Goal: Find specific page/section

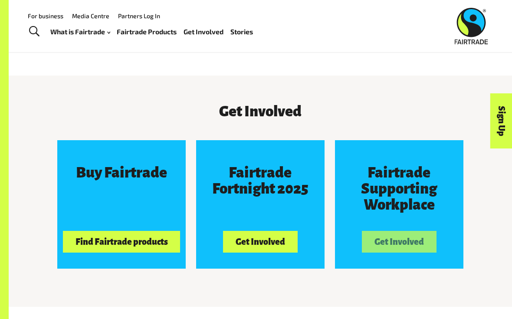
scroll to position [680, 0]
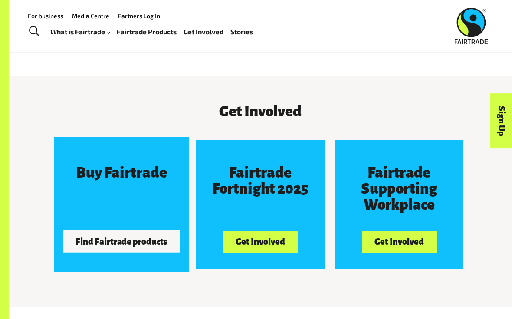
click at [78, 249] on button "Find Fairtrade products" at bounding box center [121, 242] width 117 height 22
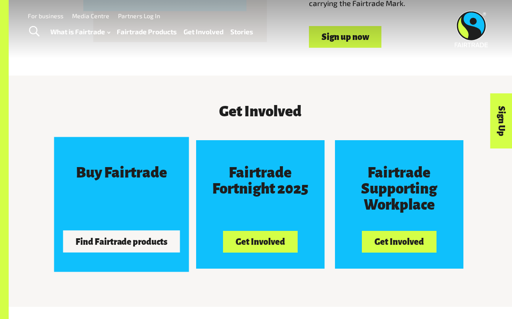
scroll to position [697, 0]
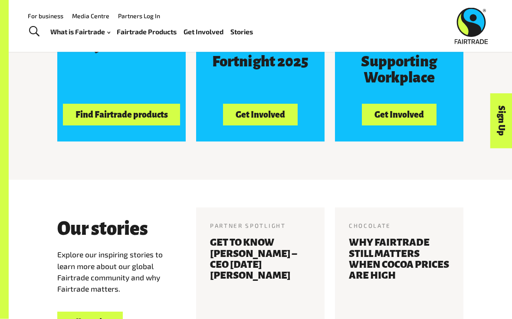
scroll to position [805, 0]
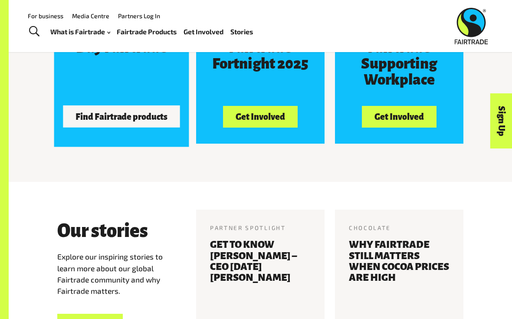
click at [85, 119] on button "Find Fairtrade products" at bounding box center [121, 117] width 117 height 22
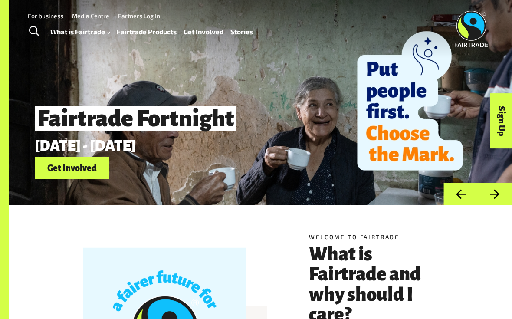
scroll to position [823, 0]
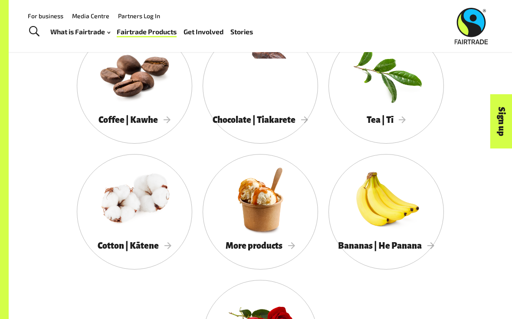
scroll to position [695, 0]
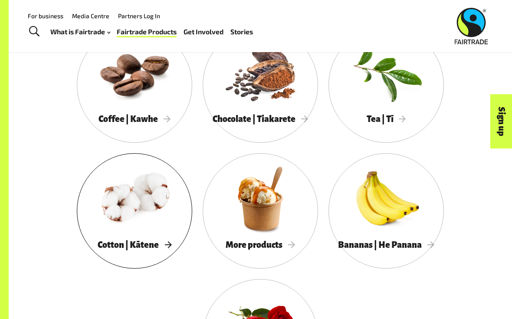
click at [102, 223] on div at bounding box center [134, 198] width 115 height 75
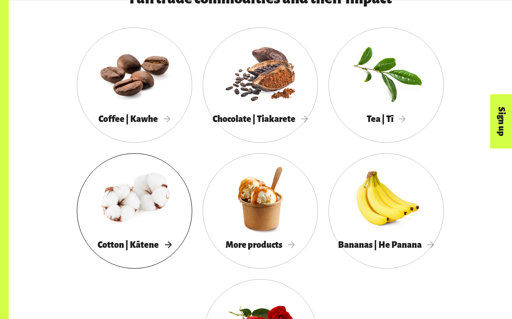
scroll to position [713, 0]
